Goal: Obtain resource: Obtain resource

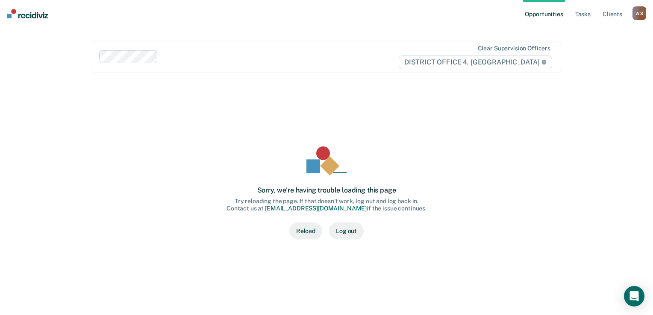
click at [307, 229] on button "Reload" at bounding box center [305, 230] width 33 height 17
click at [307, 231] on button "Reload" at bounding box center [305, 230] width 33 height 17
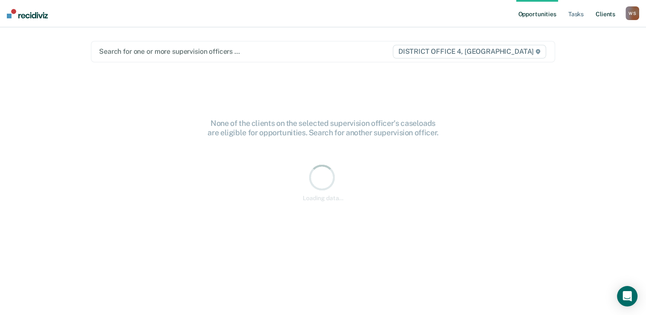
click at [607, 13] on link "Client s" at bounding box center [605, 13] width 23 height 27
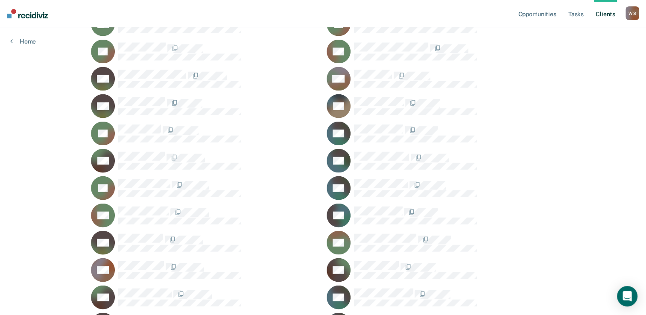
scroll to position [8370, 0]
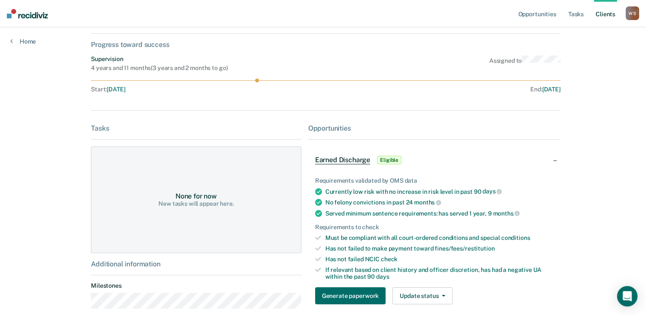
scroll to position [85, 0]
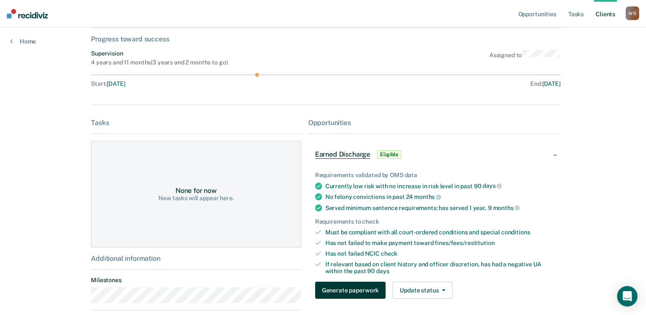
click at [337, 291] on button "Generate paperwork" at bounding box center [350, 290] width 70 height 17
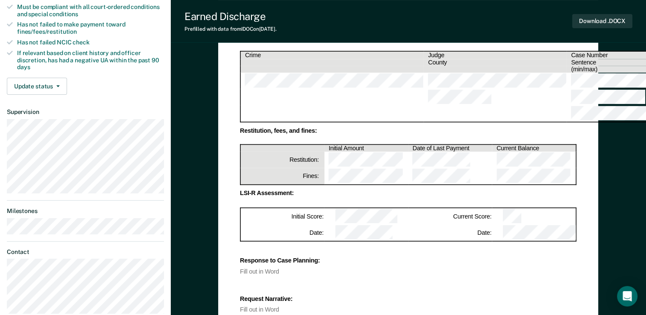
scroll to position [128, 0]
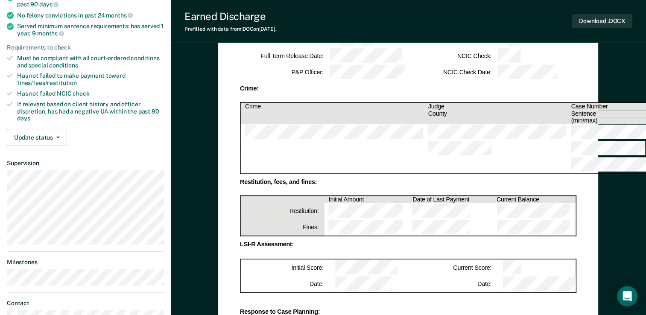
click at [454, 102] on table "Crime Judge Case Number Sentence Date County Sentence FTRD (min/max)" at bounding box center [483, 137] width 487 height 71
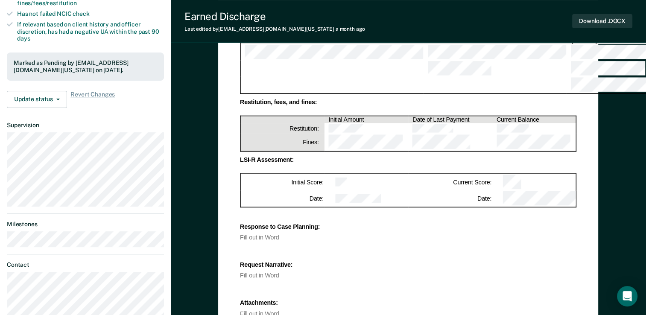
scroll to position [214, 0]
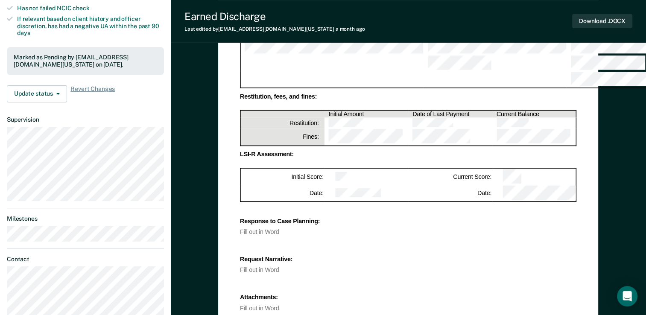
click at [292, 208] on div "Response to Case Planning: Fill out in Word Request Narrative: Fill out in Word…" at bounding box center [408, 260] width 337 height 104
click at [277, 229] on div "Fill out in Word" at bounding box center [408, 232] width 337 height 6
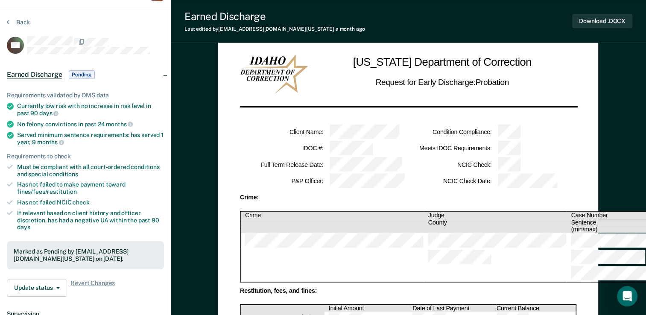
scroll to position [0, 0]
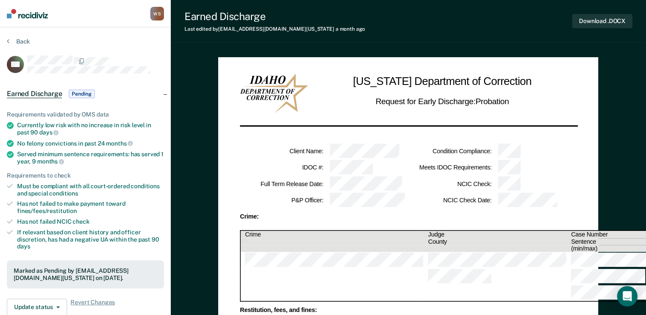
click at [509, 98] on h2 "Request for Early Discharge: Probation" at bounding box center [442, 102] width 133 height 12
click at [600, 20] on button "Download .DOCX" at bounding box center [602, 21] width 60 height 14
